Goal: Use online tool/utility

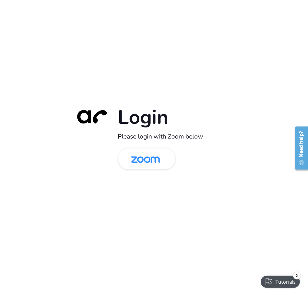
click at [151, 158] on img at bounding box center [146, 160] width 42 height 20
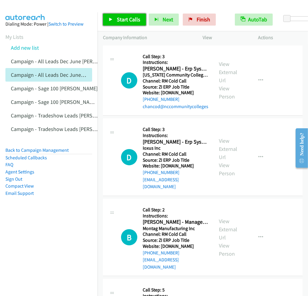
click at [123, 19] on span "Start Calls" at bounding box center [129, 19] width 24 height 7
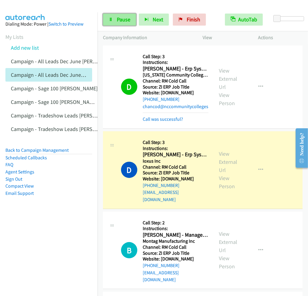
click at [114, 21] on link "Pause" at bounding box center [119, 20] width 33 height 12
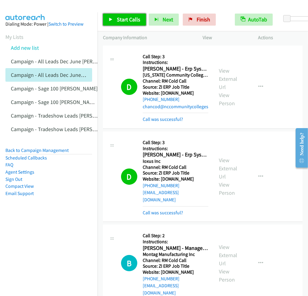
click at [128, 19] on span "Start Calls" at bounding box center [129, 19] width 24 height 7
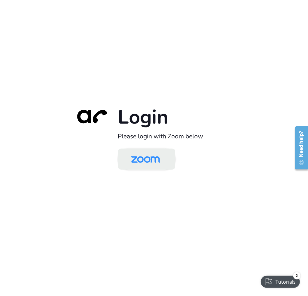
click at [156, 155] on img at bounding box center [146, 160] width 42 height 20
